Goal: Task Accomplishment & Management: Complete application form

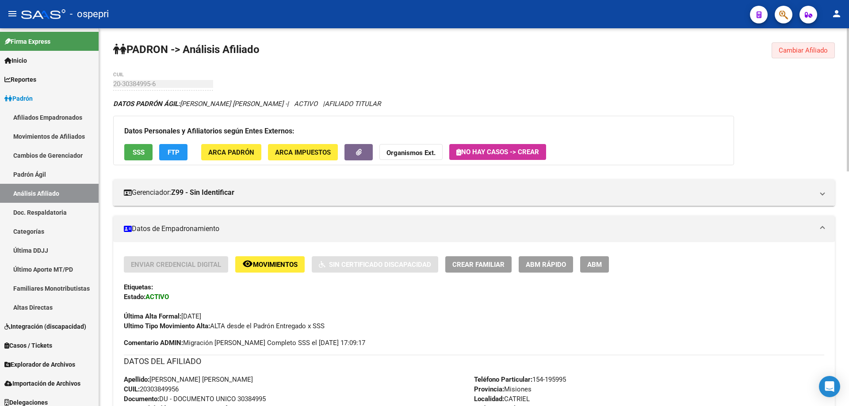
drag, startPoint x: 805, startPoint y: 47, endPoint x: 670, endPoint y: 45, distance: 135.3
click at [806, 47] on span "Cambiar Afiliado" at bounding box center [802, 50] width 49 height 8
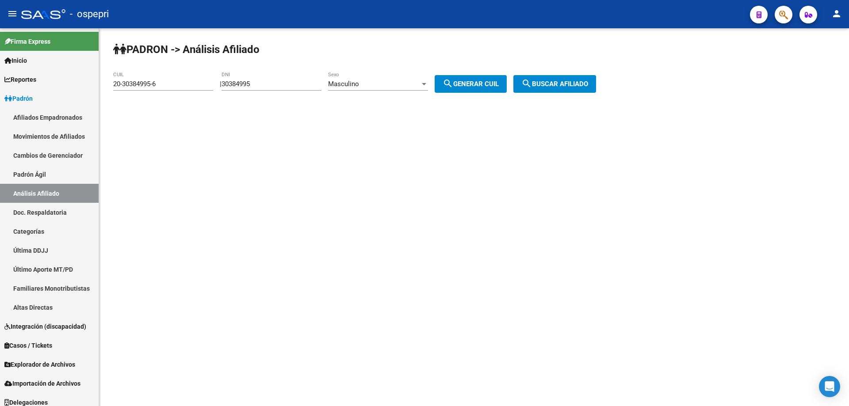
click at [246, 85] on input "30384995" at bounding box center [271, 84] width 100 height 8
paste input "1099382"
type input "31099382"
click at [481, 80] on button "search Generar CUIL" at bounding box center [470, 84] width 72 height 18
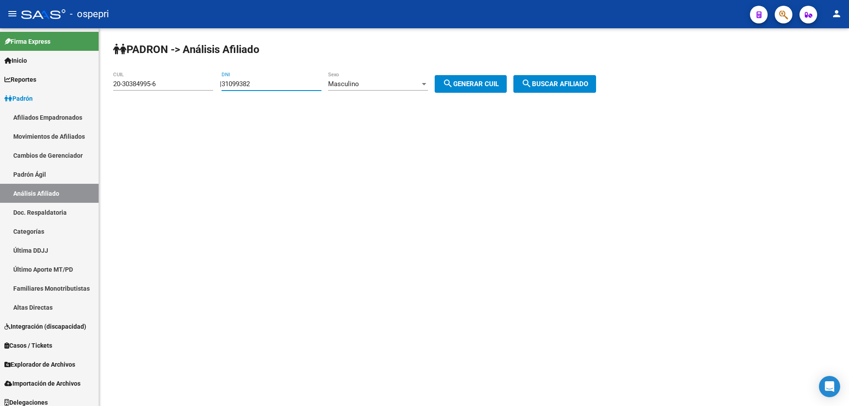
type input "20-31099382-5"
click at [576, 85] on span "search Buscar afiliado" at bounding box center [554, 84] width 67 height 8
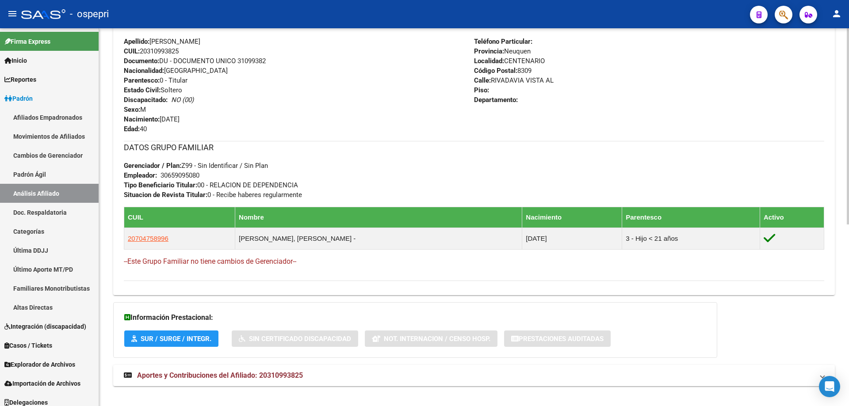
scroll to position [349, 0]
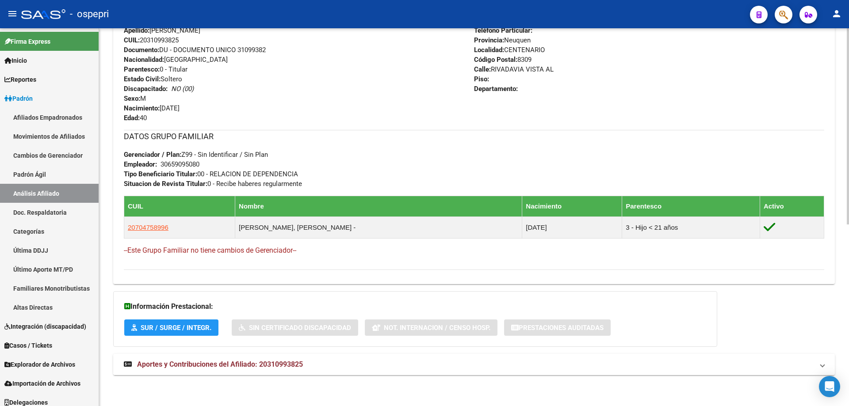
click at [275, 365] on span "Aportes y Contribuciones del Afiliado: 20310993825" at bounding box center [220, 364] width 166 height 8
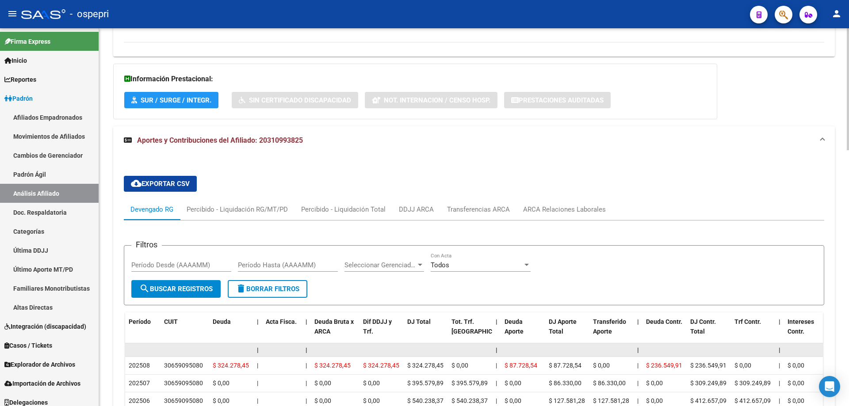
scroll to position [695, 0]
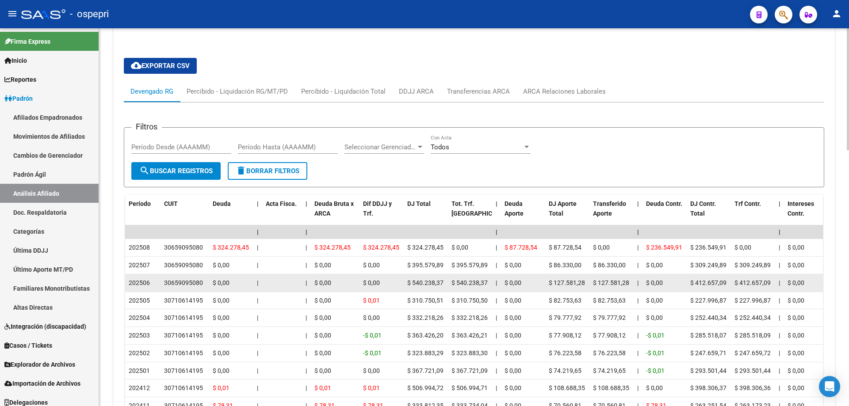
click at [175, 285] on div "30659095080" at bounding box center [183, 283] width 39 height 10
copy div "30659095080"
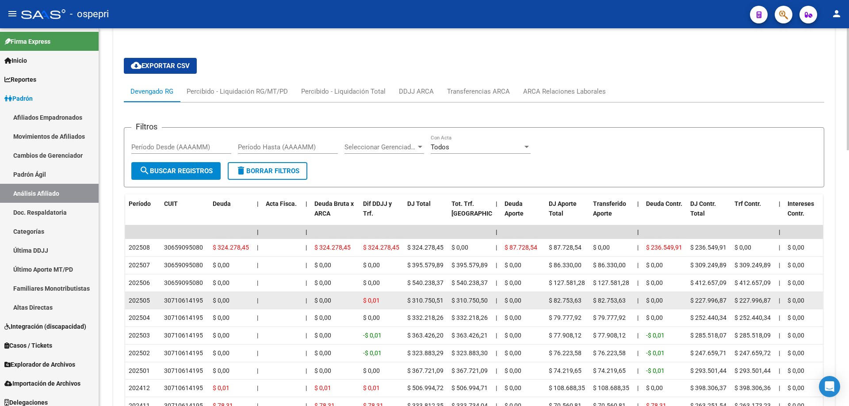
click at [193, 303] on div "30710614195" at bounding box center [183, 301] width 39 height 10
copy div "30710614195"
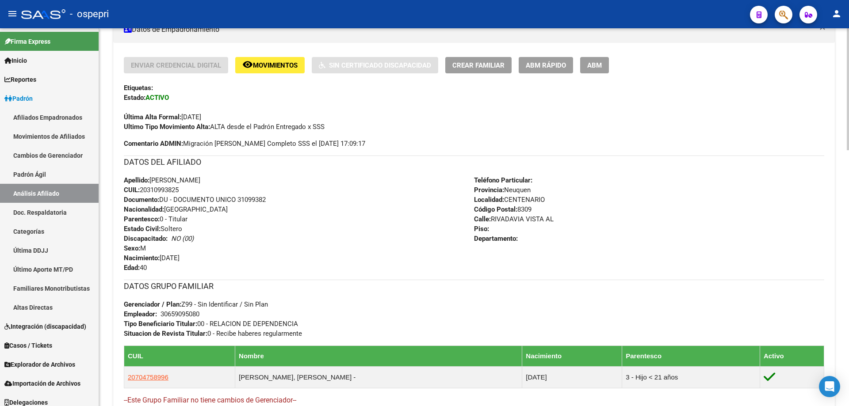
scroll to position [0, 0]
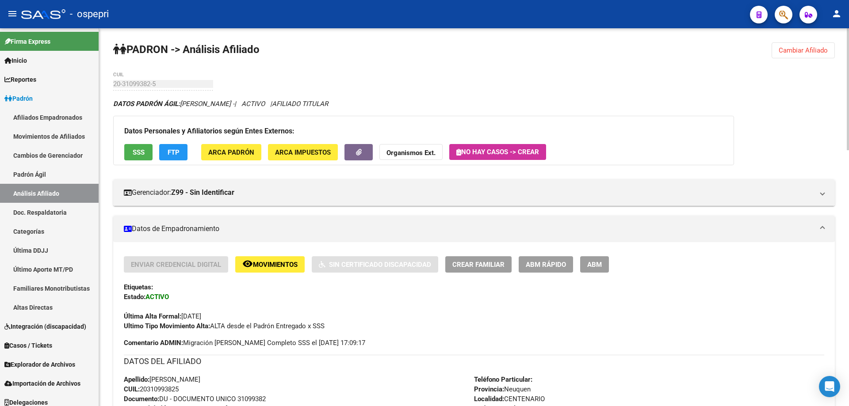
click at [789, 52] on span "Cambiar Afiliado" at bounding box center [802, 50] width 49 height 8
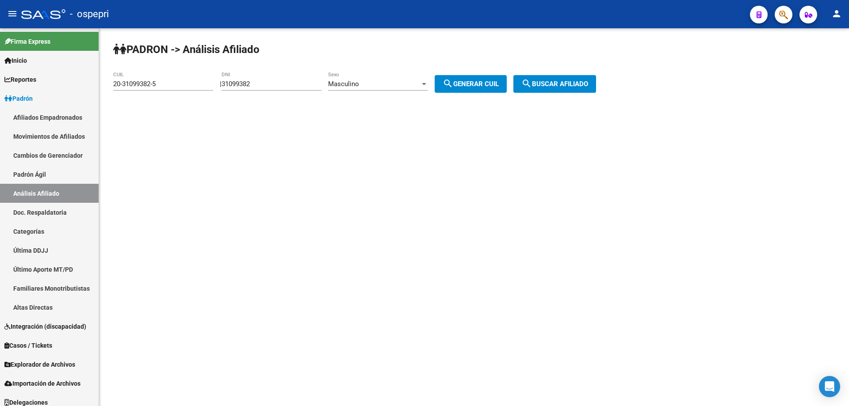
click at [252, 85] on input "31099382" at bounding box center [271, 84] width 100 height 8
paste input "46059397"
type input "46059397"
click at [428, 83] on div at bounding box center [424, 83] width 8 height 7
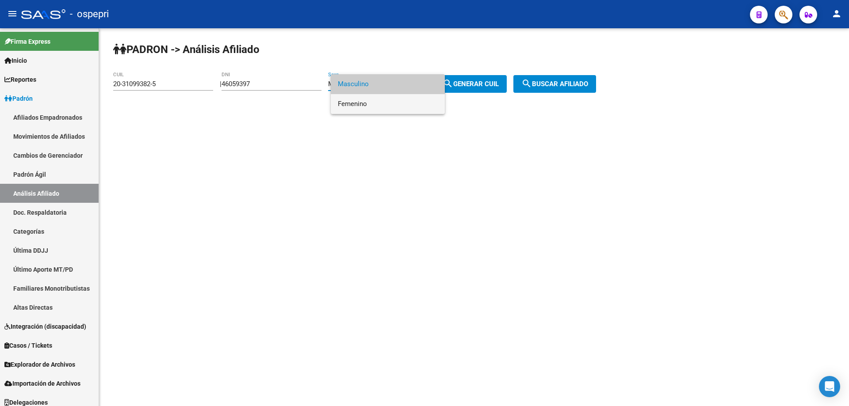
click at [381, 108] on span "Femenino" at bounding box center [388, 104] width 100 height 20
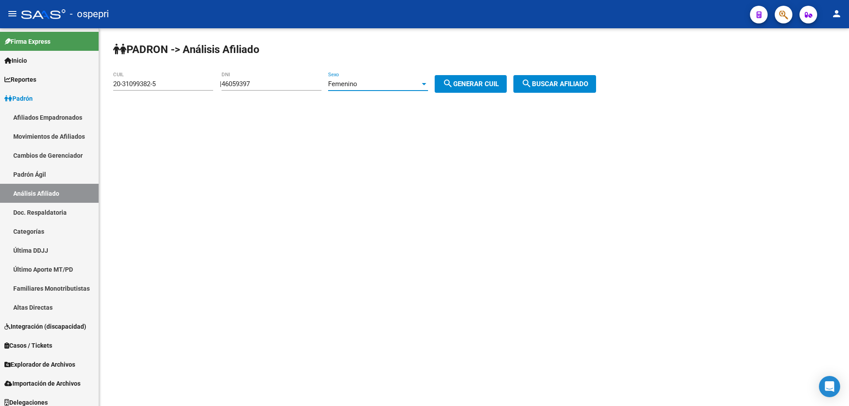
click at [478, 79] on button "search Generar CUIL" at bounding box center [470, 84] width 72 height 18
type input "27-46059397-8"
click at [561, 88] on button "search Buscar afiliado" at bounding box center [554, 84] width 83 height 18
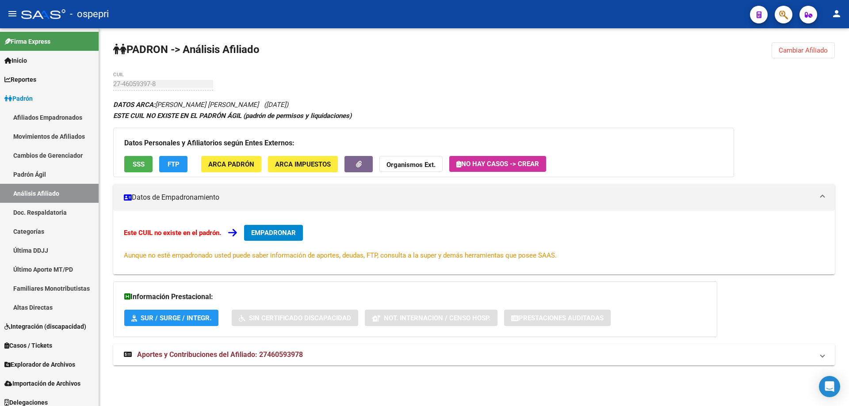
click at [261, 355] on span "Aportes y Contribuciones del Afiliado: 27460593978" at bounding box center [220, 354] width 166 height 8
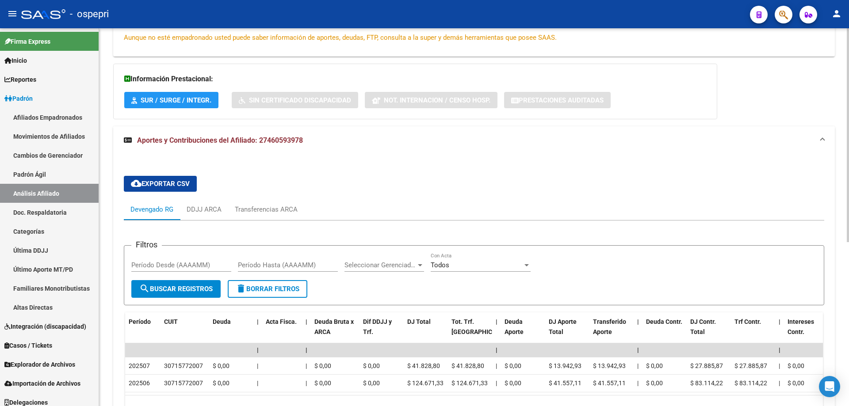
scroll to position [289, 0]
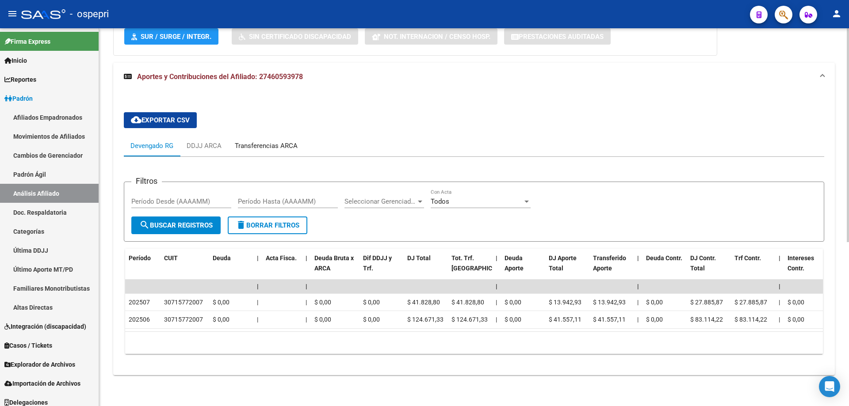
click at [264, 141] on div "Transferencias ARCA" at bounding box center [266, 146] width 63 height 10
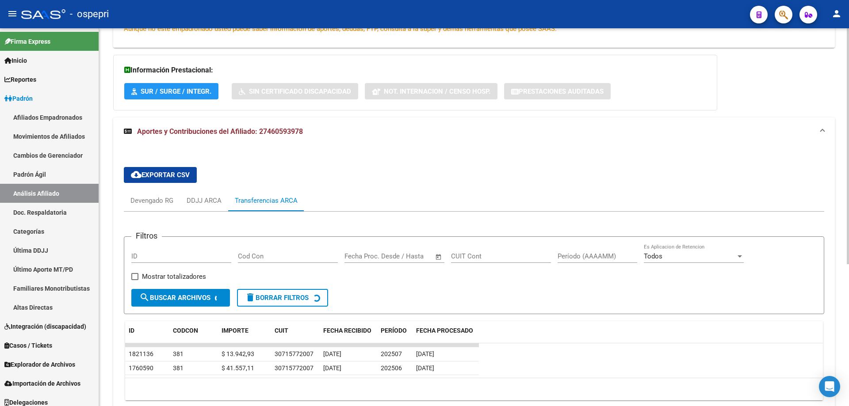
scroll to position [273, 0]
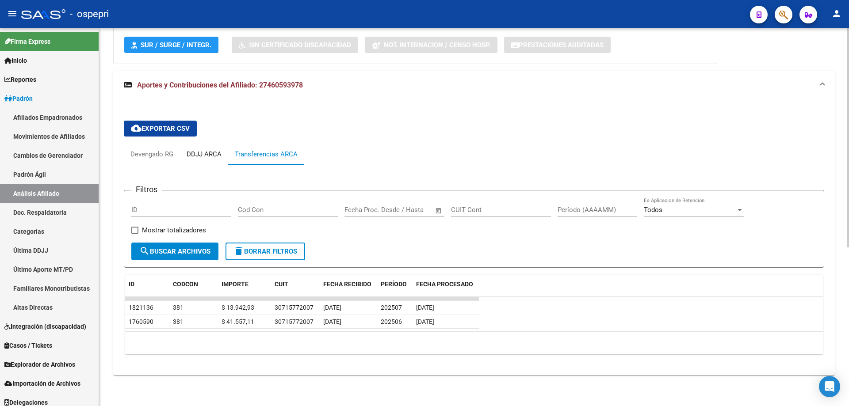
click at [191, 157] on div "DDJJ ARCA" at bounding box center [204, 154] width 35 height 10
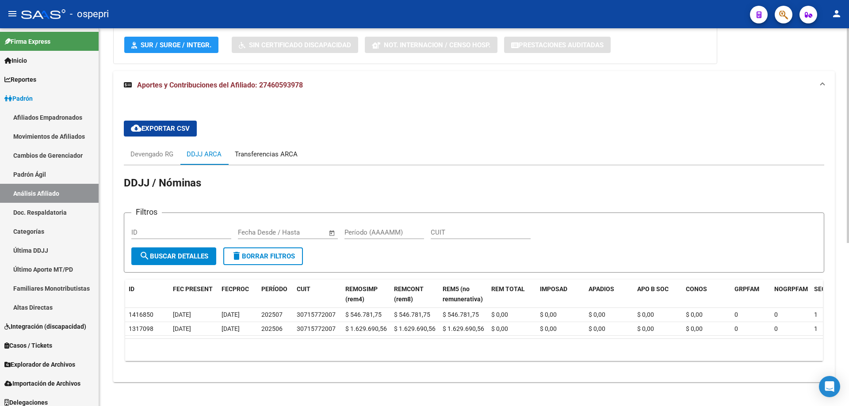
click at [259, 159] on div "Transferencias ARCA" at bounding box center [266, 154] width 63 height 10
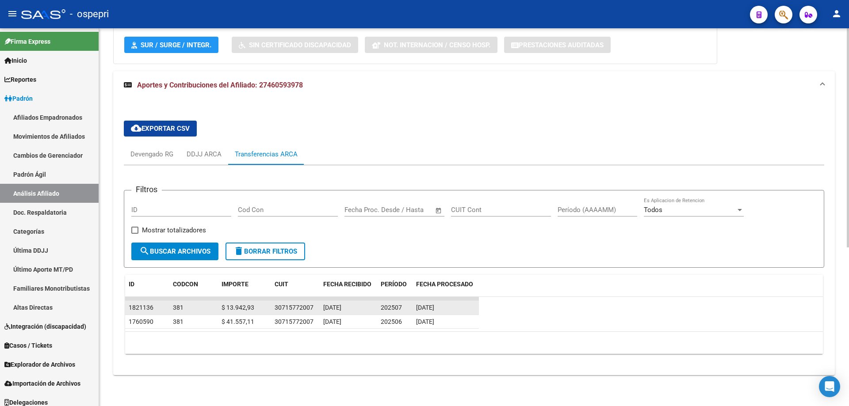
click at [289, 307] on div "30715772007" at bounding box center [293, 308] width 39 height 10
copy div "30715772007"
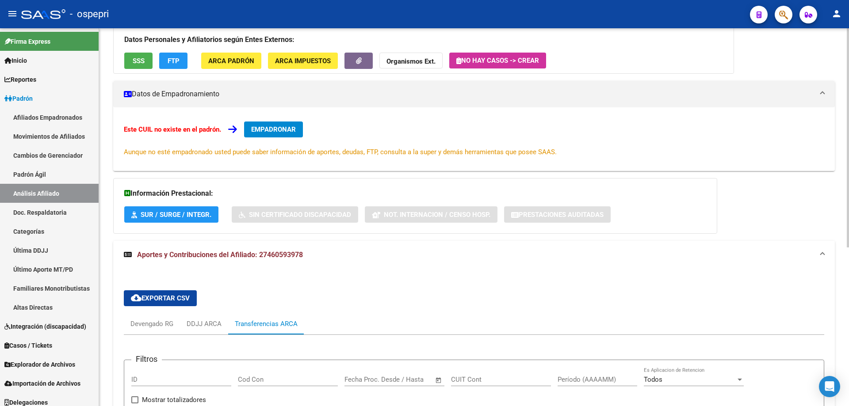
scroll to position [0, 0]
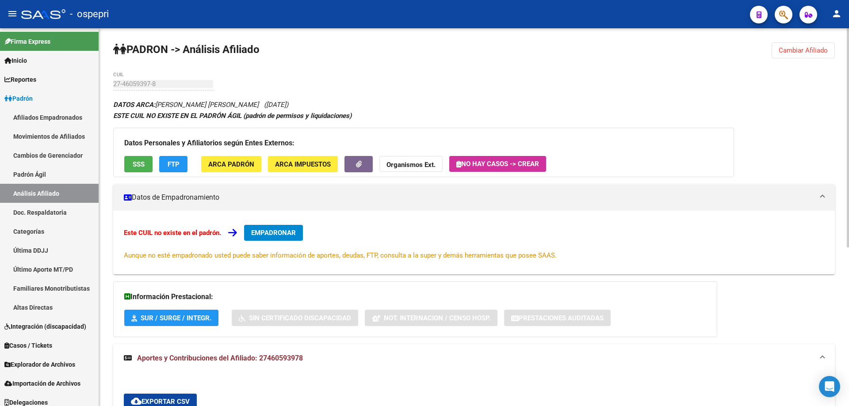
click at [801, 53] on span "Cambiar Afiliado" at bounding box center [802, 50] width 49 height 8
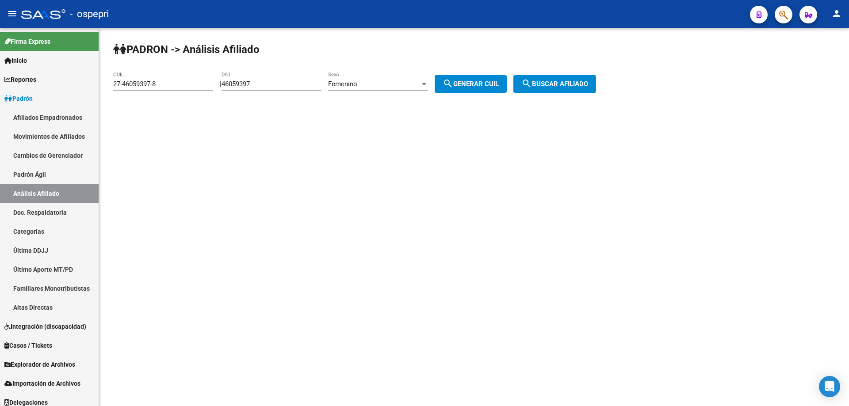
click at [255, 82] on input "46059397" at bounding box center [271, 84] width 100 height 8
paste input "39536425"
type input "39536425"
click at [369, 83] on div "Femenino" at bounding box center [374, 84] width 92 height 8
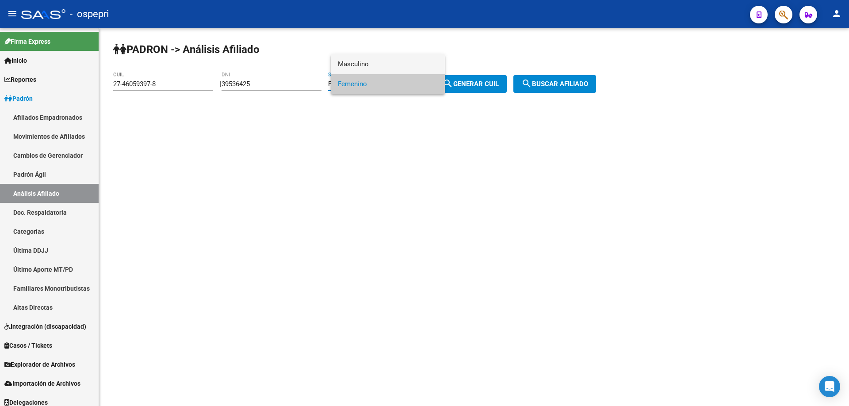
click at [381, 64] on span "Masculino" at bounding box center [388, 64] width 100 height 20
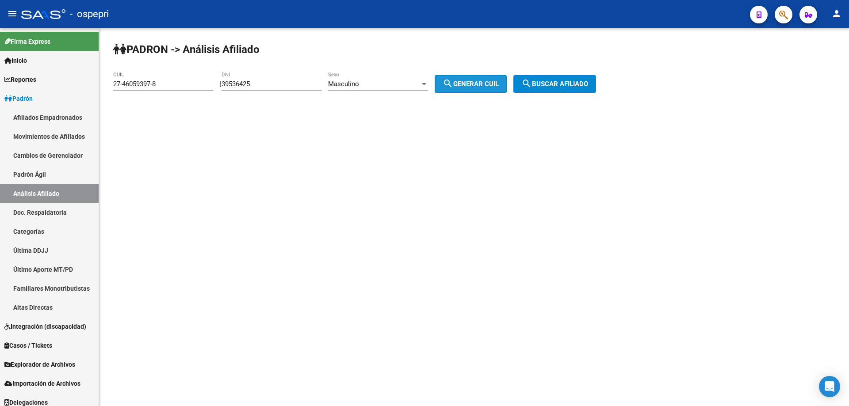
drag, startPoint x: 501, startPoint y: 85, endPoint x: 575, endPoint y: 84, distance: 74.7
click at [499, 85] on span "search Generar CUIL" at bounding box center [470, 84] width 56 height 8
type input "20-39536425-2"
click at [577, 84] on span "search Buscar afiliado" at bounding box center [554, 84] width 67 height 8
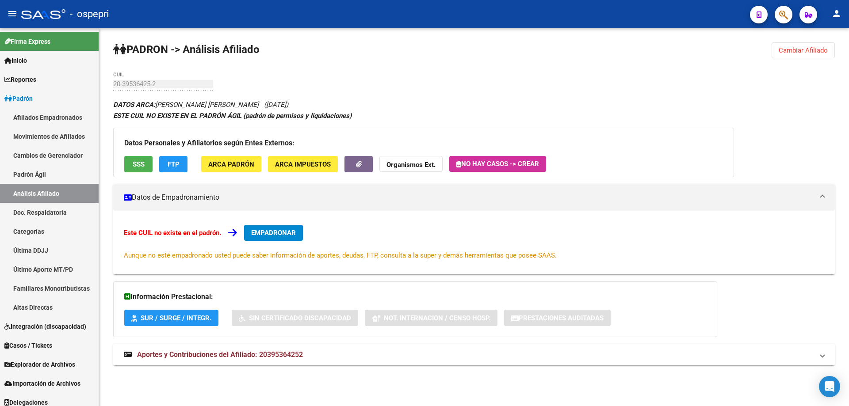
click at [245, 352] on span "Aportes y Contribuciones del Afiliado: 20395364252" at bounding box center [220, 354] width 166 height 8
click at [288, 230] on span "EMPADRONAR" at bounding box center [273, 233] width 45 height 8
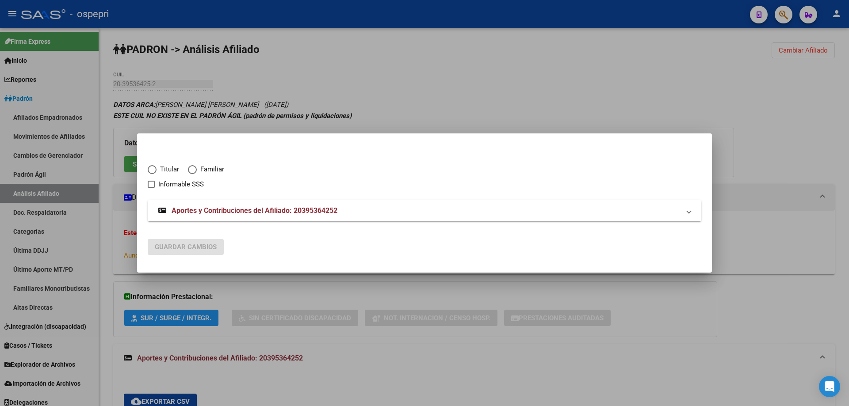
click at [151, 169] on span "Elija una opción" at bounding box center [152, 169] width 9 height 9
click at [151, 169] on input "Titular" at bounding box center [152, 169] width 9 height 9
radio input "true"
checkbox input "true"
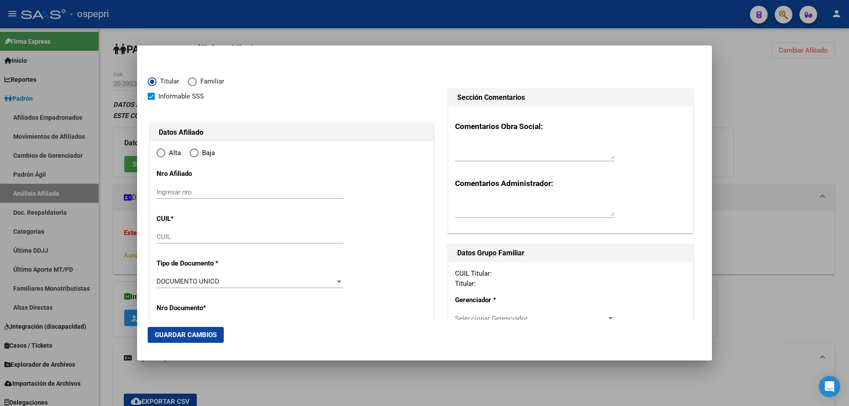
type input "20-39536425-2"
radio input "true"
type input "39536425"
type input "[PERSON_NAME]"
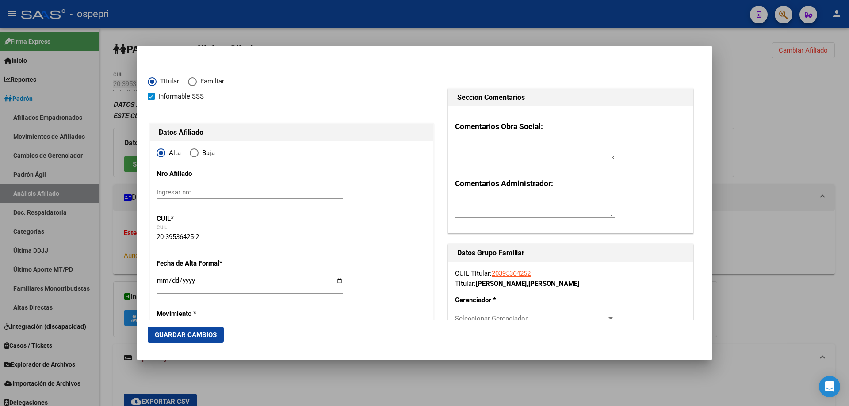
type input "[DATE]"
type input "TARTAGAL"
type input "4560"
type input "MZA C CASA"
type input "2"
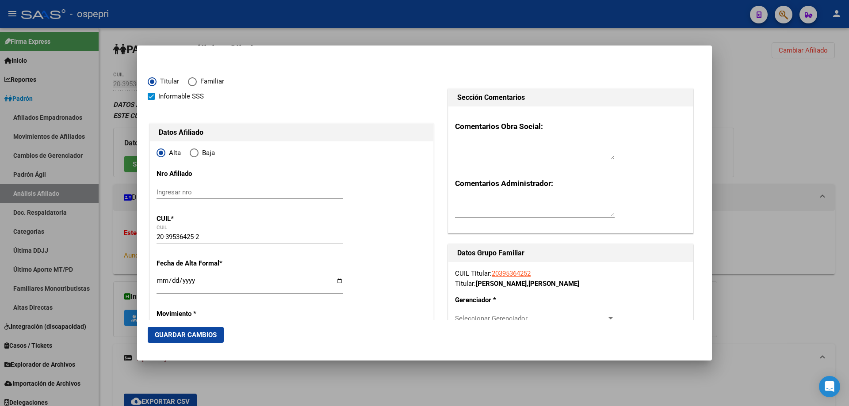
type input "TARTAGAL"
paste input "39536425"
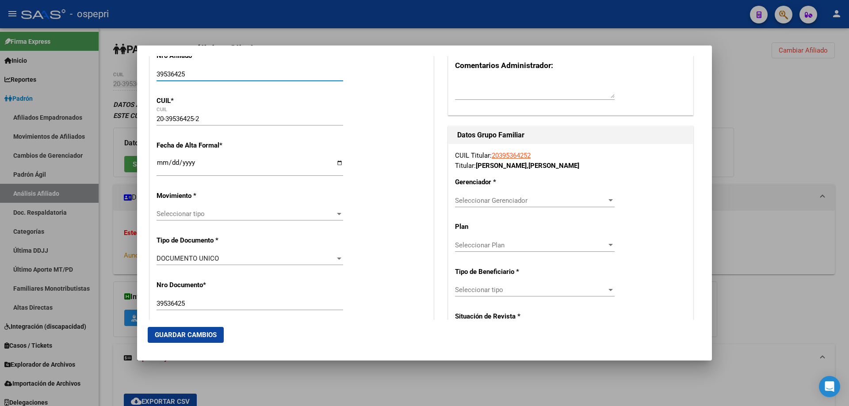
type input "39536425"
click at [156, 162] on input "Ingresar fecha" at bounding box center [249, 166] width 187 height 14
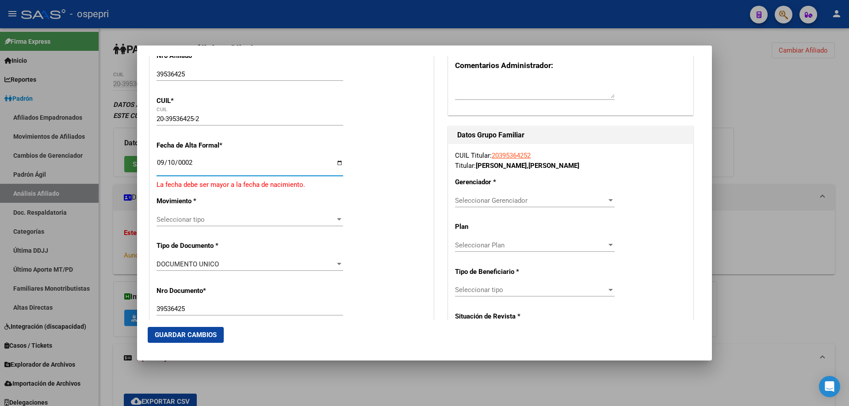
scroll to position [124, 0]
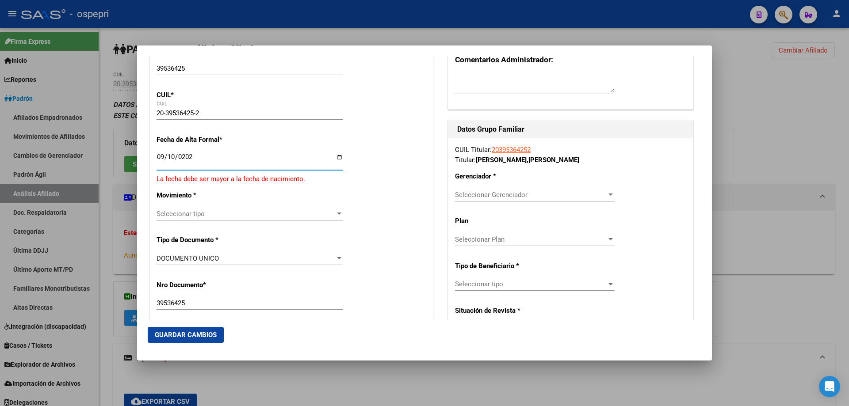
type input "[DATE]"
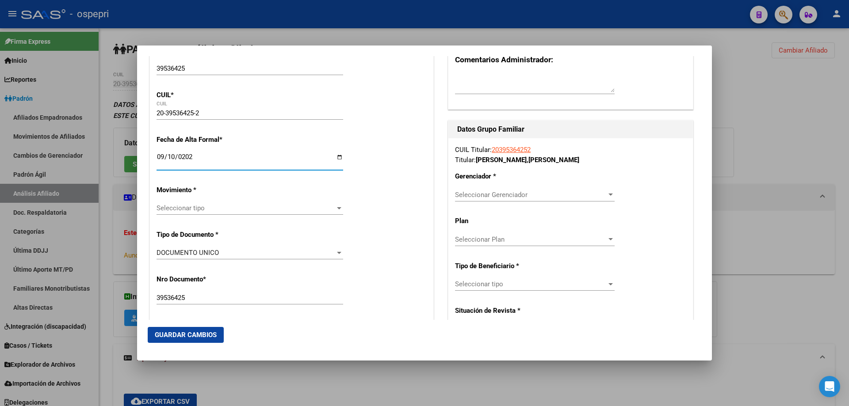
scroll to position [118, 0]
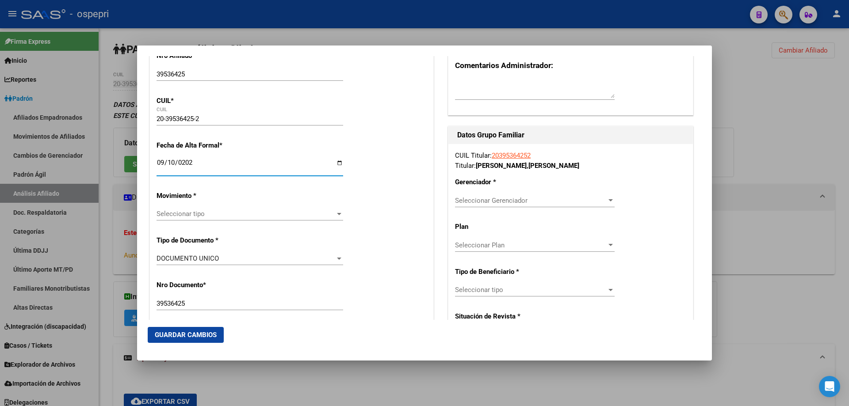
click at [201, 217] on span "Seleccionar tipo" at bounding box center [245, 214] width 179 height 8
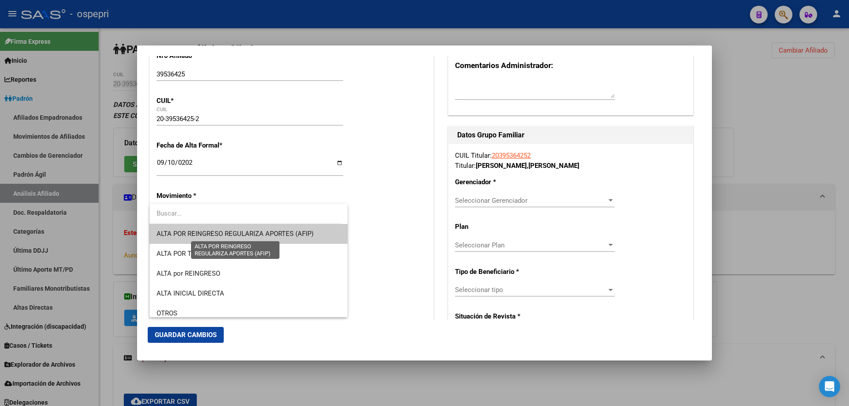
click at [263, 236] on span "ALTA POR REINGRESO REGULARIZA APORTES (AFIP)" at bounding box center [234, 234] width 157 height 8
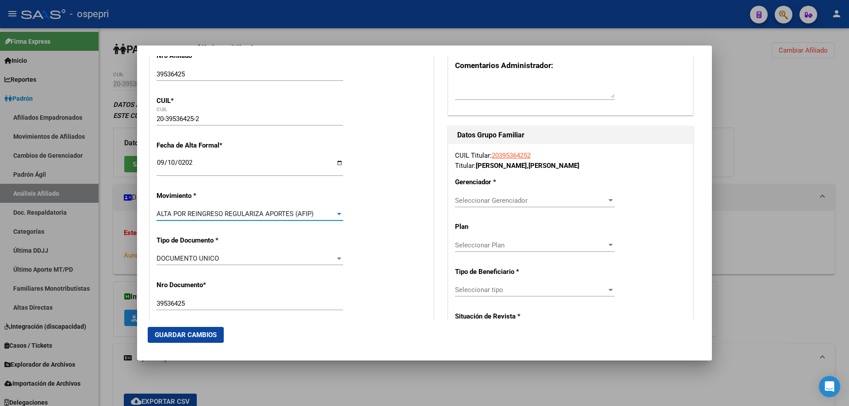
click at [326, 214] on div "ALTA POR REINGRESO REGULARIZA APORTES (AFIP)" at bounding box center [245, 214] width 179 height 8
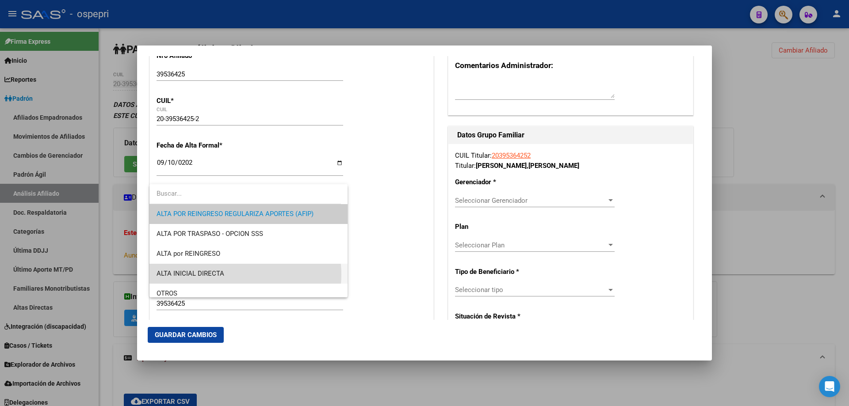
click at [230, 274] on span "ALTA INICIAL DIRECTA" at bounding box center [248, 274] width 184 height 20
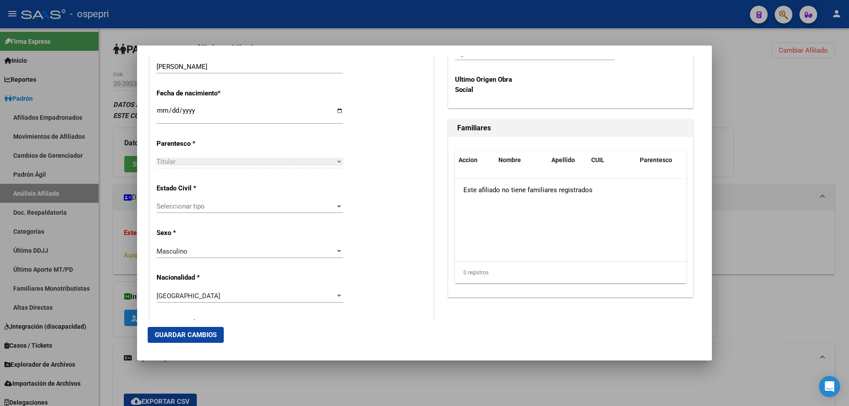
scroll to position [472, 0]
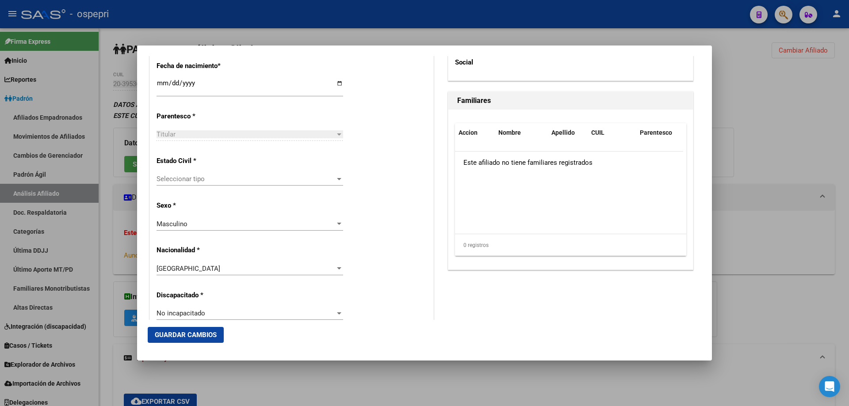
click at [209, 180] on span "Seleccionar tipo" at bounding box center [245, 179] width 179 height 8
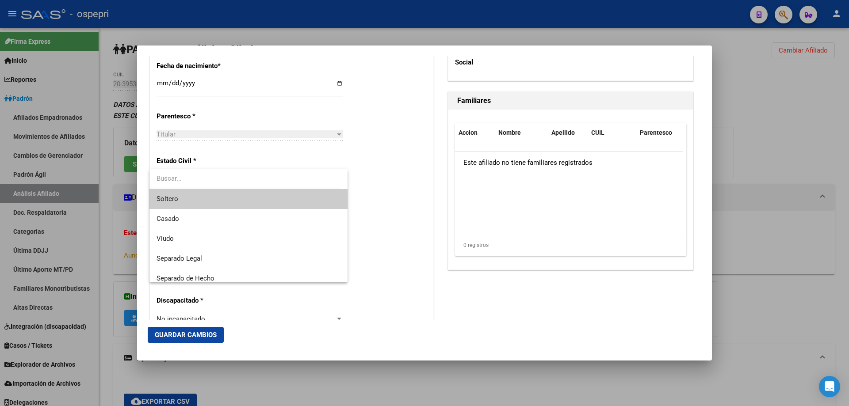
click at [195, 197] on span "Soltero" at bounding box center [248, 199] width 184 height 20
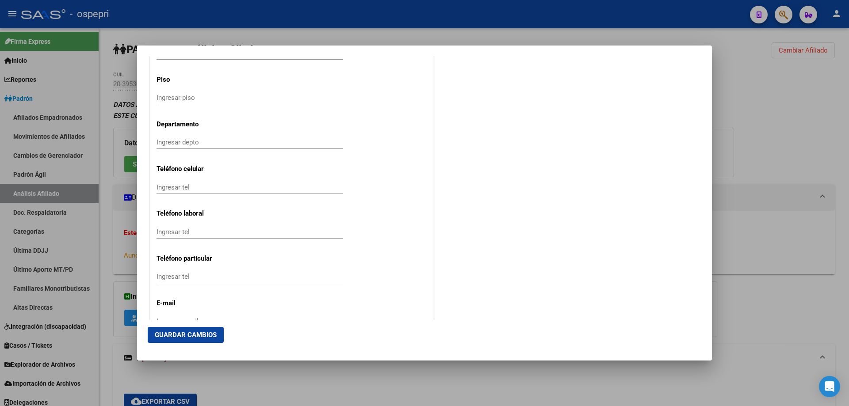
scroll to position [1128, 0]
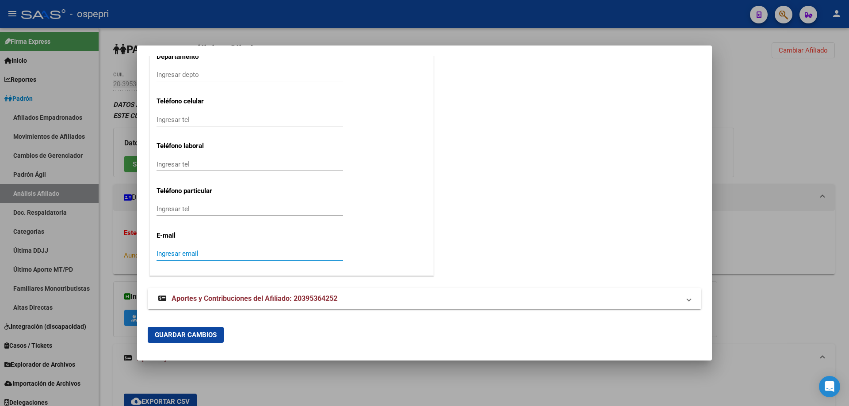
paste input "[EMAIL_ADDRESS][DOMAIN_NAME]"
type input "[EMAIL_ADDRESS][DOMAIN_NAME]"
click at [211, 122] on input "Ingresar tel" at bounding box center [249, 120] width 187 height 8
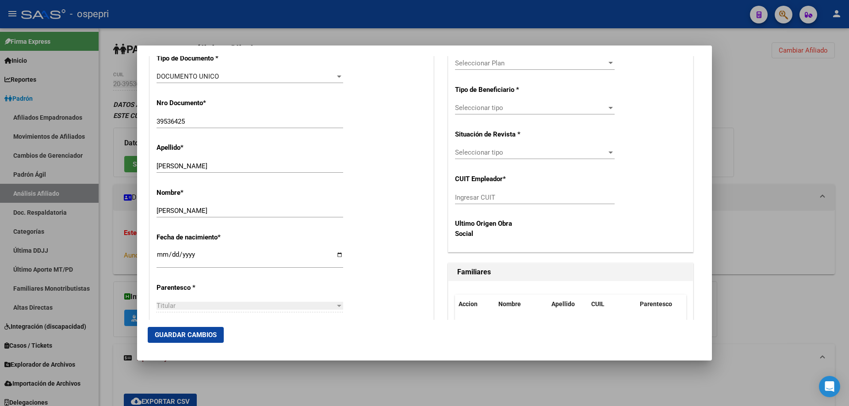
scroll to position [186, 0]
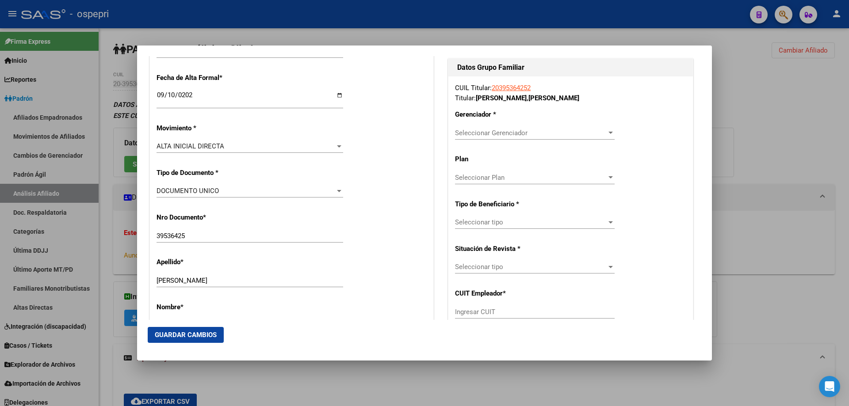
click at [499, 129] on span "Seleccionar Gerenciador" at bounding box center [531, 133] width 152 height 8
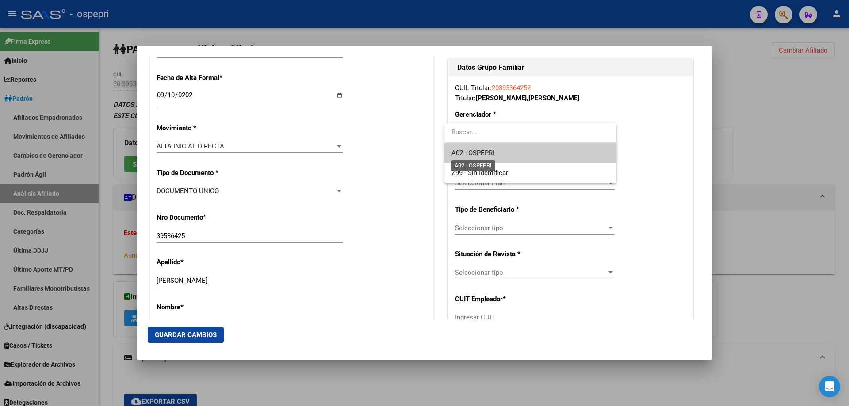
click at [487, 152] on span "A02 - OSPEPRI" at bounding box center [472, 153] width 43 height 8
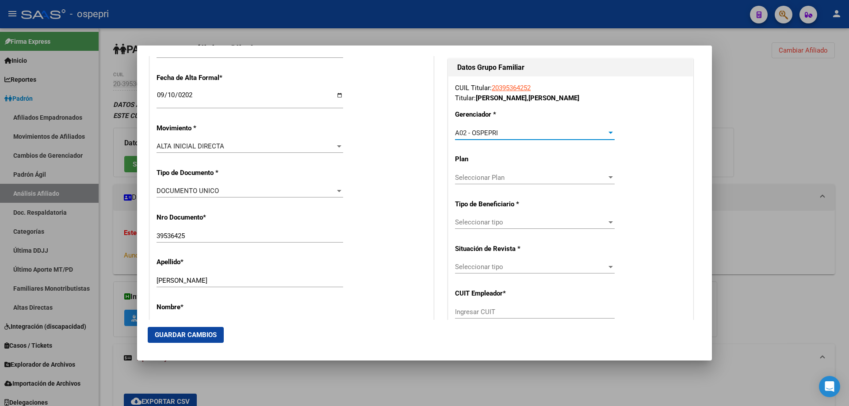
click at [510, 178] on span "Seleccionar Plan" at bounding box center [531, 178] width 152 height 8
click at [496, 220] on div at bounding box center [424, 203] width 849 height 406
click at [471, 217] on div "Seleccionar tipo Seleccionar tipo" at bounding box center [535, 222] width 160 height 13
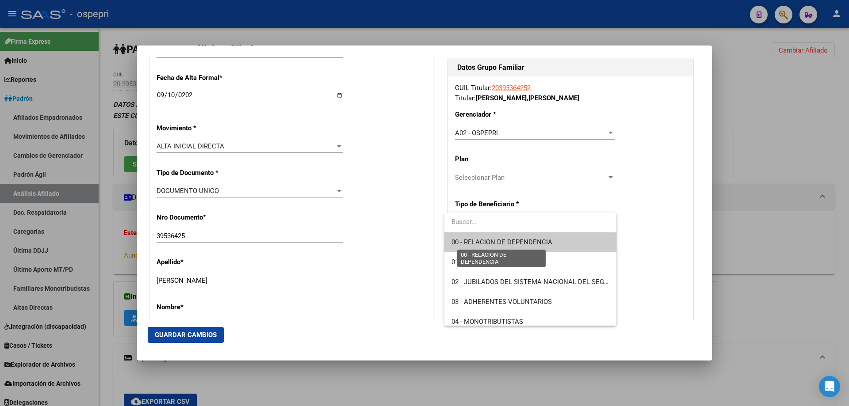
click at [478, 244] on span "00 - RELACION DE DEPENDENCIA" at bounding box center [501, 242] width 101 height 8
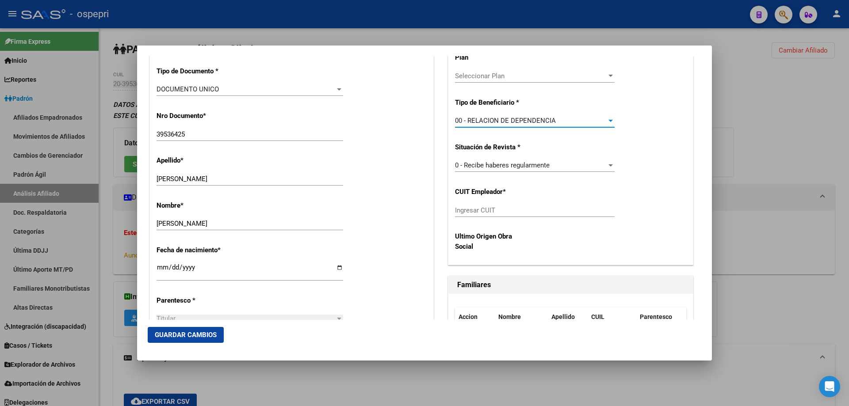
scroll to position [303, 0]
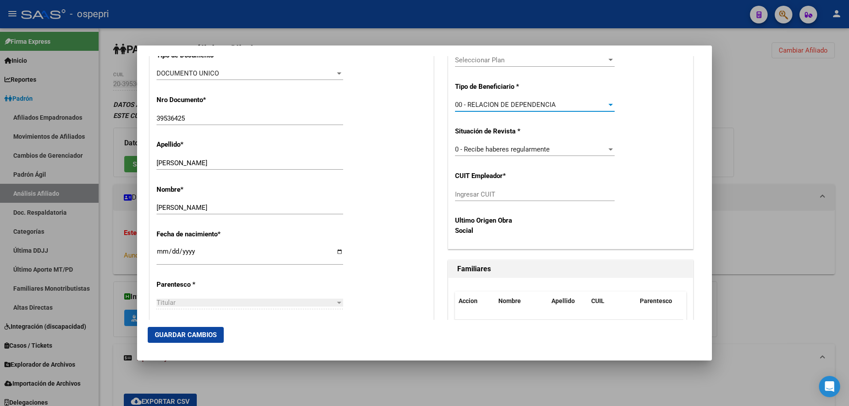
type input "30-71602447-0"
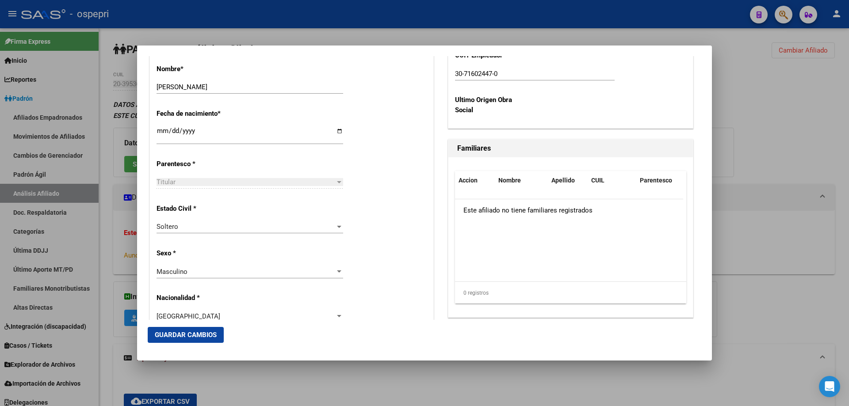
scroll to position [539, 0]
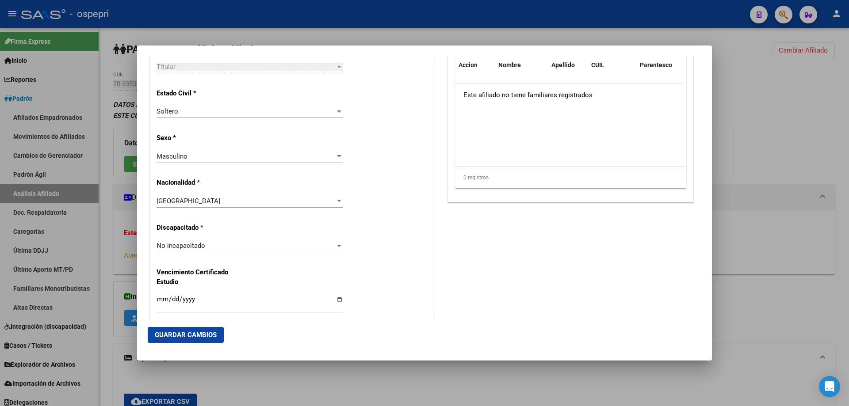
click at [215, 332] on span "Guardar Cambios" at bounding box center [186, 335] width 62 height 8
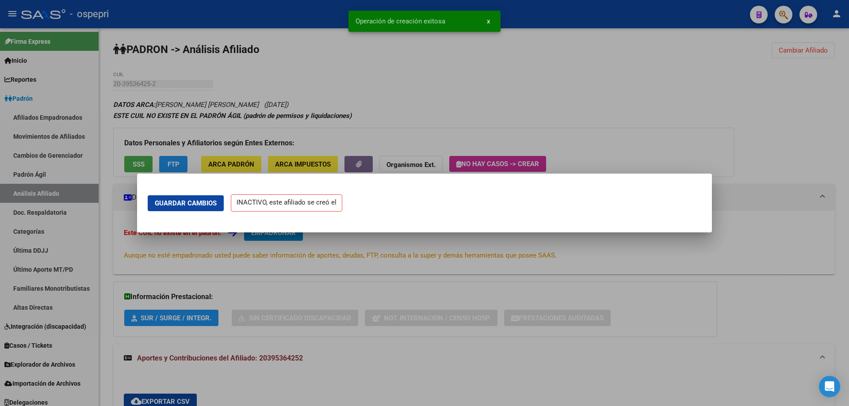
scroll to position [0, 0]
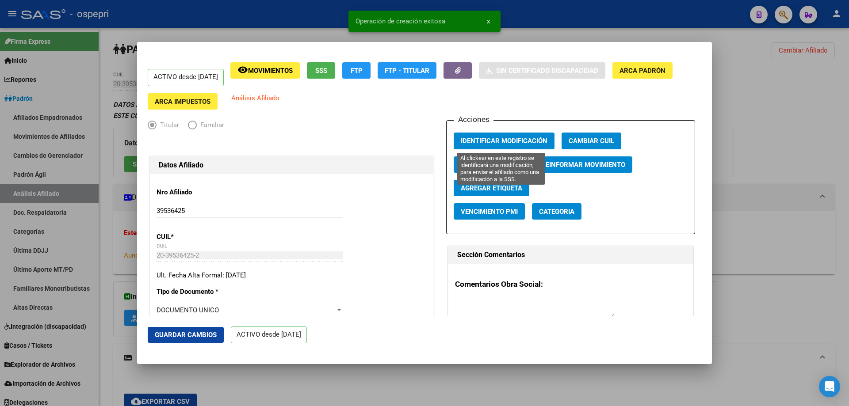
click at [509, 140] on span "Identificar Modificación" at bounding box center [504, 141] width 87 height 8
click at [756, 103] on div at bounding box center [424, 203] width 849 height 406
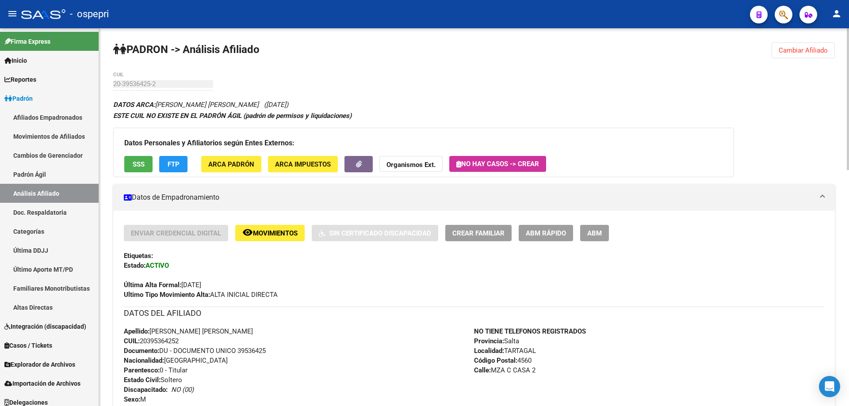
click at [811, 51] on span "Cambiar Afiliado" at bounding box center [802, 50] width 49 height 8
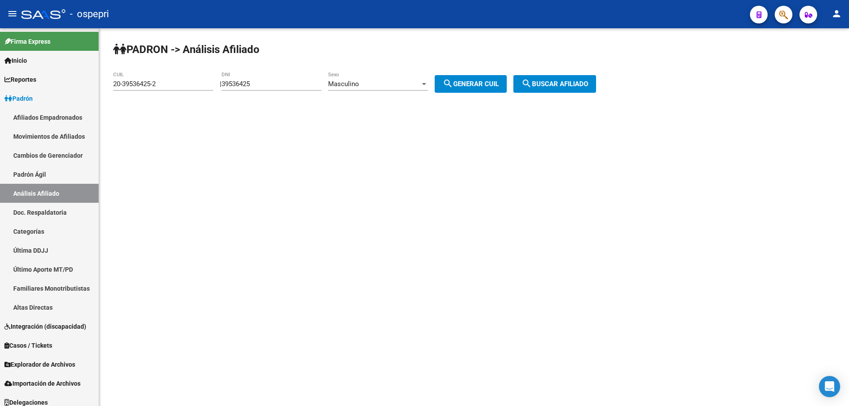
click at [249, 84] on input "39536425" at bounding box center [271, 84] width 100 height 8
paste input "43372814"
type input "43372814"
click at [499, 83] on span "search Generar CUIL" at bounding box center [470, 84] width 56 height 8
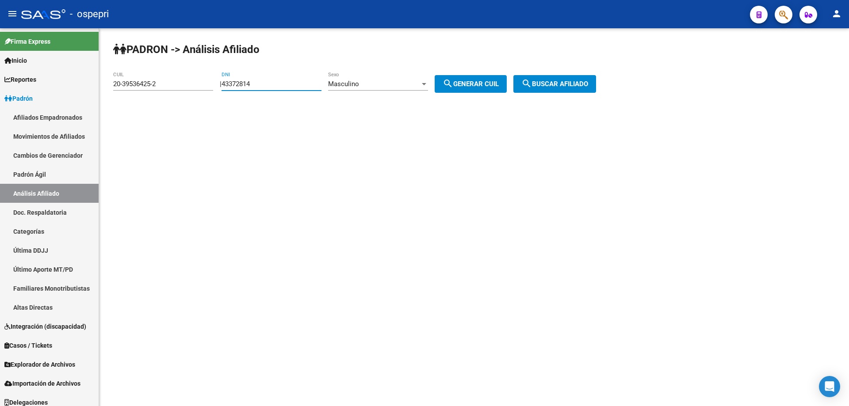
type input "23-43372814-9"
click at [545, 86] on span "search Buscar afiliado" at bounding box center [554, 84] width 67 height 8
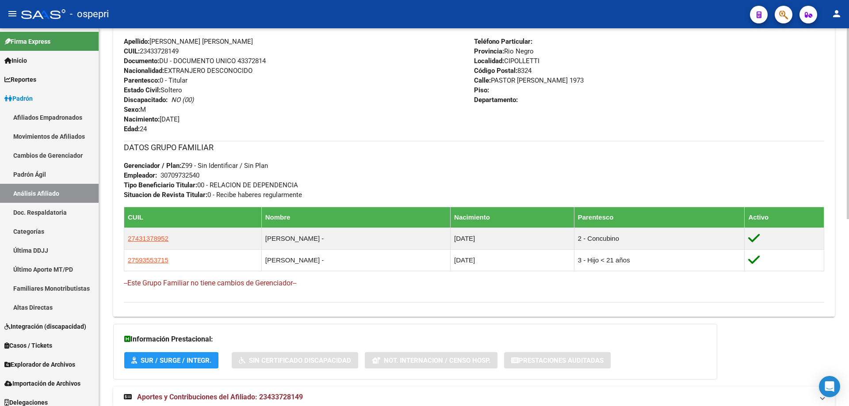
scroll to position [371, 0]
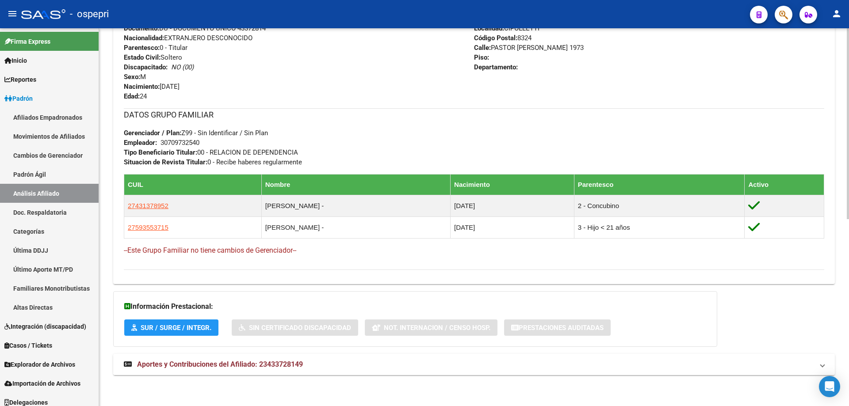
click at [263, 362] on span "Aportes y Contribuciones del Afiliado: 23433728149" at bounding box center [220, 364] width 166 height 8
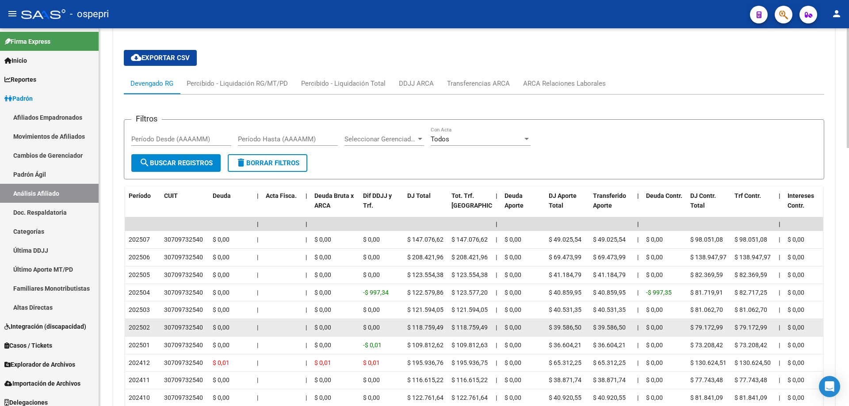
scroll to position [814, 0]
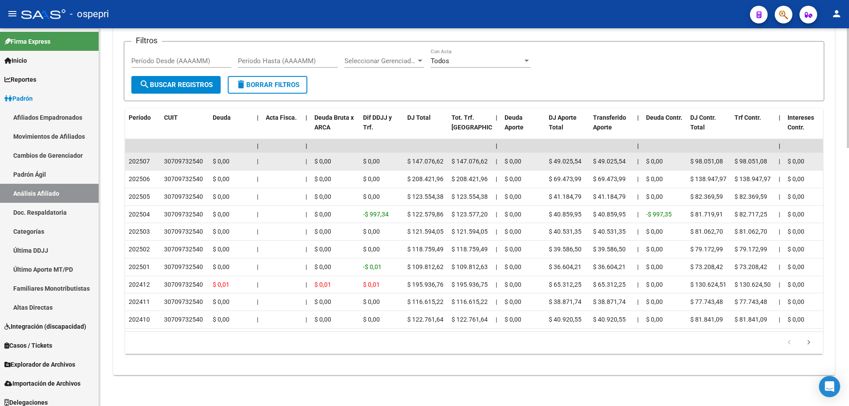
click at [175, 156] on div "30709732540" at bounding box center [183, 161] width 39 height 10
copy div "30709732540"
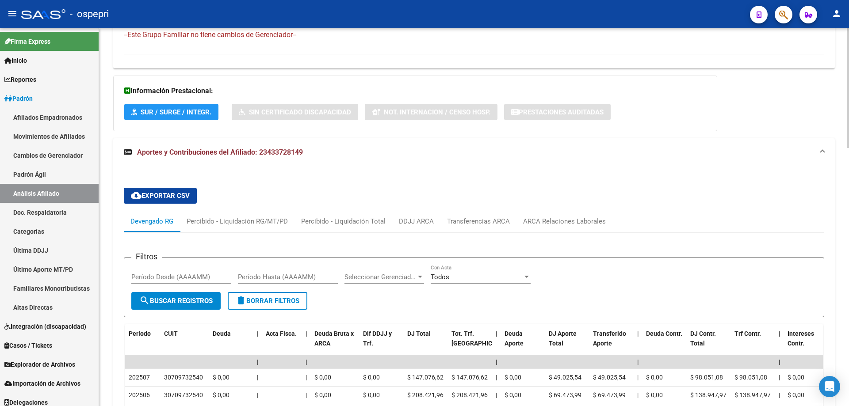
scroll to position [460, 0]
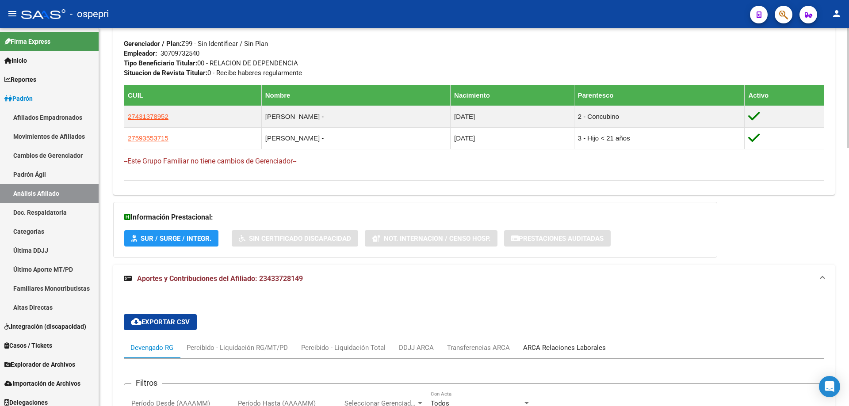
click at [596, 347] on div "ARCA Relaciones Laborales" at bounding box center [564, 348] width 83 height 10
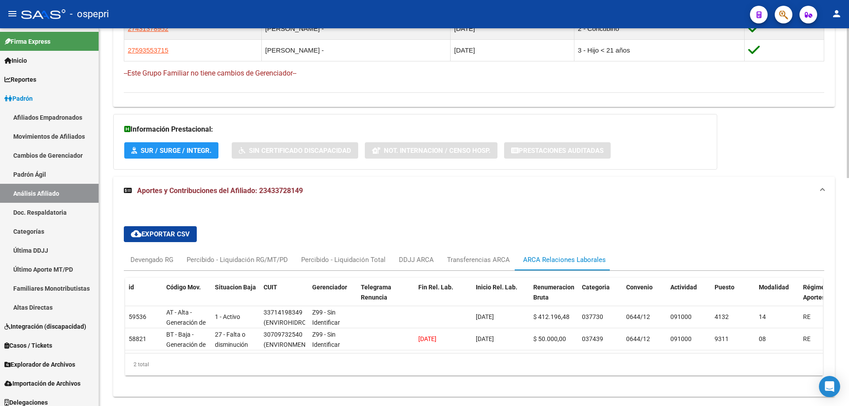
scroll to position [576, 0]
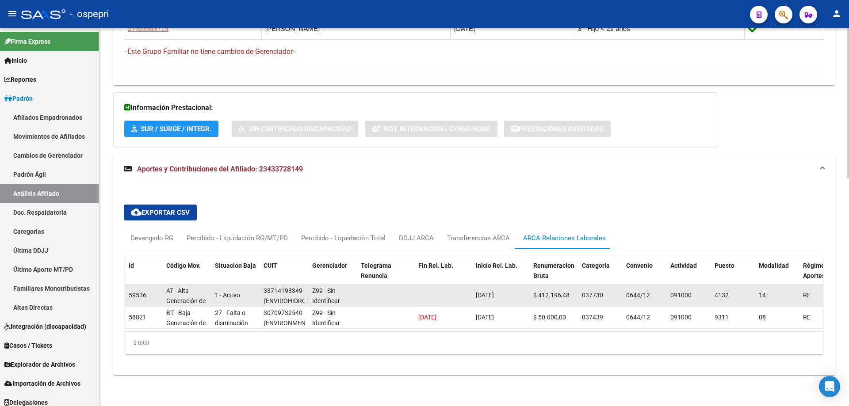
click at [286, 286] on div "33714198349" at bounding box center [282, 291] width 39 height 10
copy div "33714198349"
